Goal: Task Accomplishment & Management: Use online tool/utility

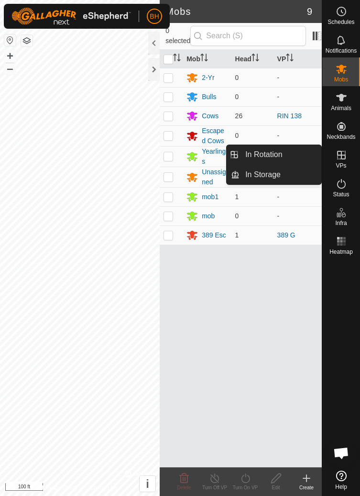
click at [338, 164] on span "VPs" at bounding box center [341, 166] width 11 height 6
click at [281, 158] on span "In Rotation" at bounding box center [263, 154] width 37 height 11
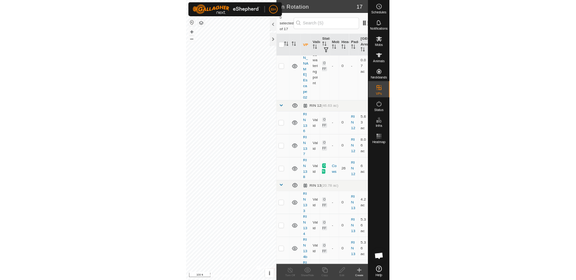
scroll to position [376, 0]
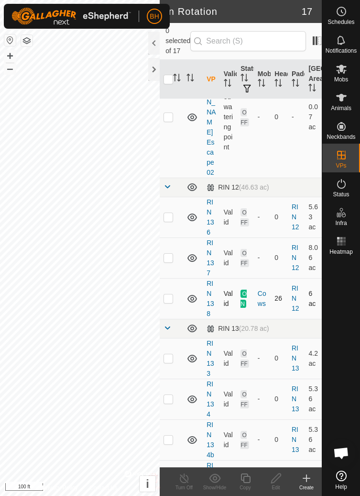
click at [174, 278] on td at bounding box center [171, 298] width 23 height 41
checkbox input "true"
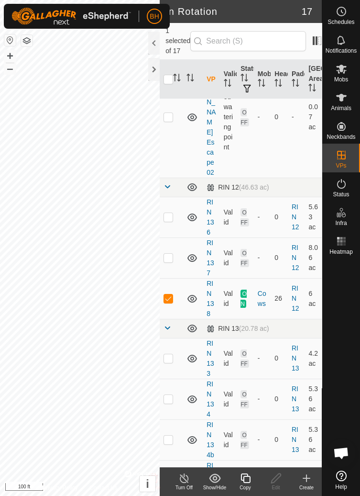
click at [246, 474] on icon at bounding box center [246, 478] width 10 height 10
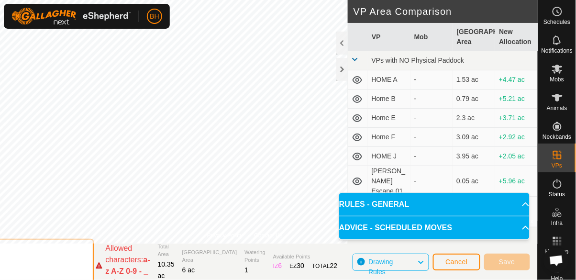
click at [74, 259] on input "RIN 13\" at bounding box center [27, 266] width 134 height 54
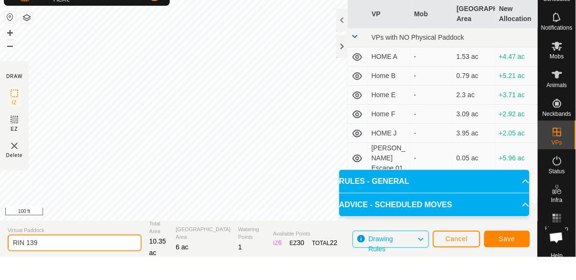
type input "RIN 139"
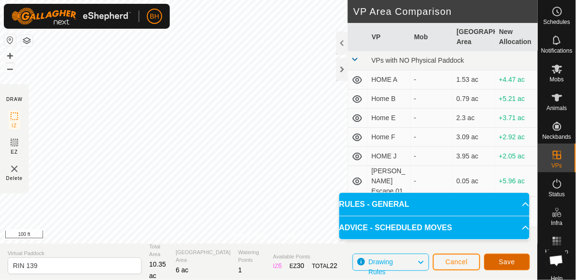
click at [360, 265] on button "Save" at bounding box center [507, 262] width 46 height 17
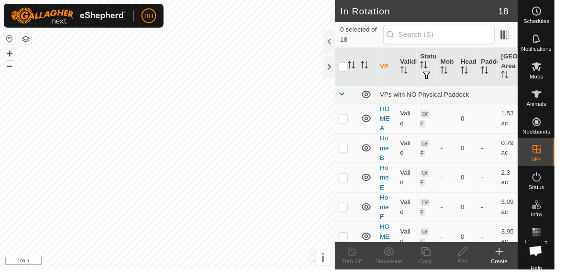
click at [360, 86] on div "Animals" at bounding box center [557, 100] width 38 height 29
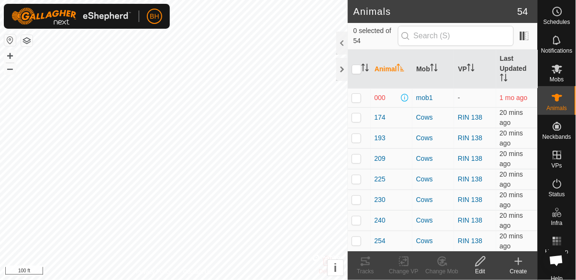
click at [360, 71] on icon at bounding box center [557, 69] width 11 height 9
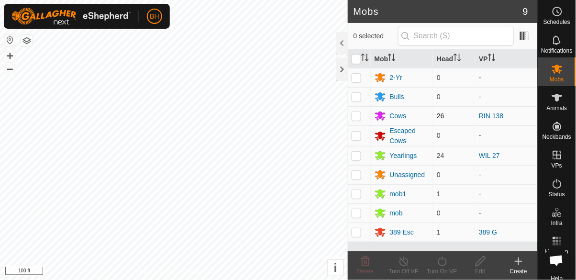
click at [360, 117] on td at bounding box center [359, 115] width 23 height 19
checkbox input "true"
click at [360, 266] on icon at bounding box center [442, 260] width 12 height 11
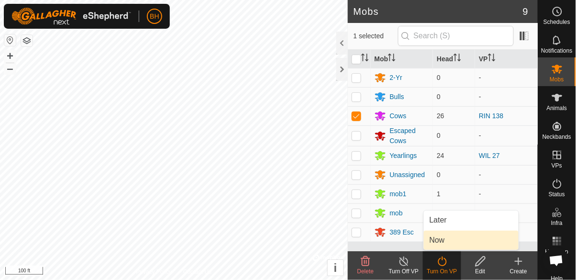
click at [360, 239] on link "Now" at bounding box center [471, 240] width 95 height 19
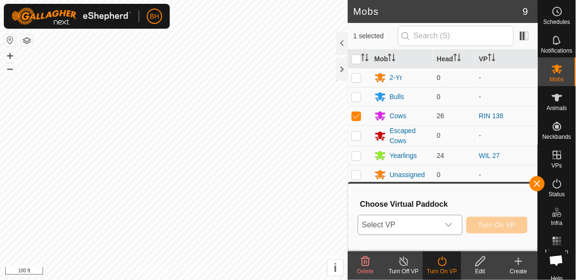
click at [360, 228] on span "Select VP" at bounding box center [398, 224] width 81 height 19
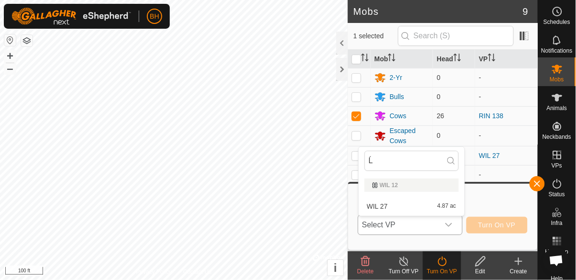
type input "Ĺ"
click at [360, 186] on div "WIL 12" at bounding box center [411, 185] width 79 height 6
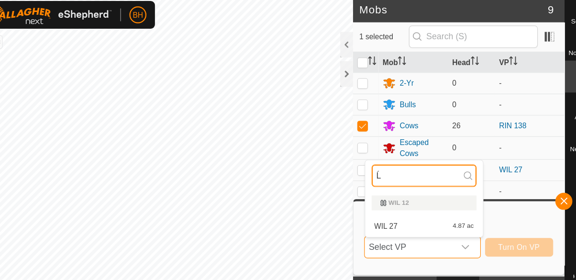
click at [360, 164] on input "Ĺ" at bounding box center [412, 161] width 94 height 20
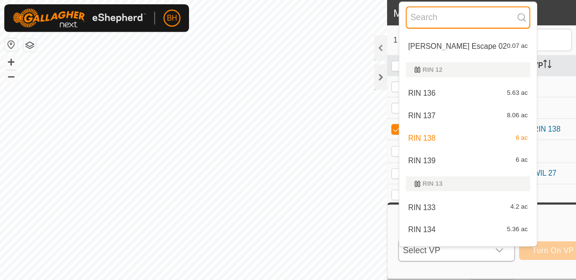
scroll to position [140, 0]
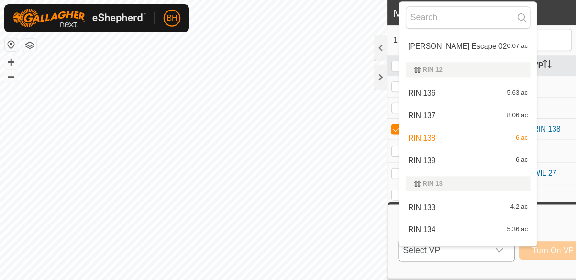
click at [360, 150] on div "RIN 139 6 ac" at bounding box center [421, 143] width 112 height 11
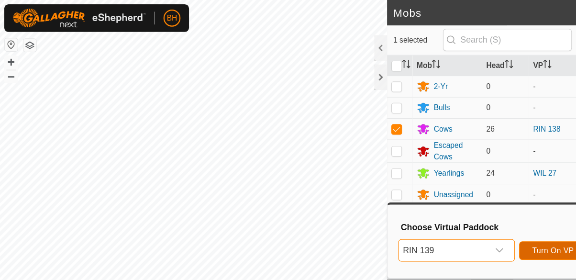
click at [360, 226] on span "Turn On VP" at bounding box center [496, 225] width 37 height 8
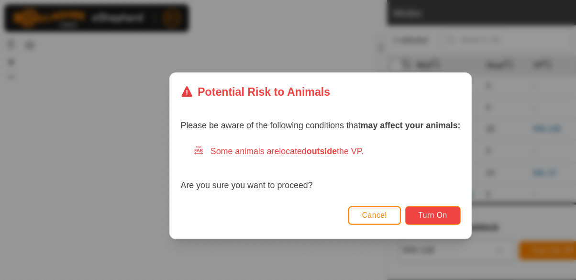
click at [360, 189] on button "Turn On" at bounding box center [389, 193] width 50 height 17
